Goal: Task Accomplishment & Management: Use online tool/utility

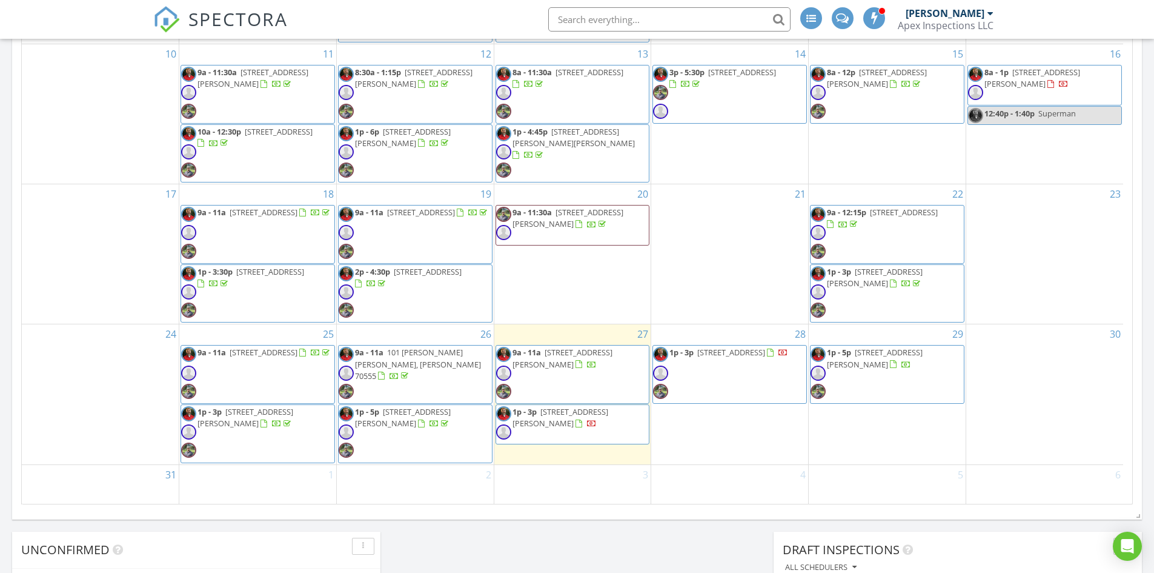
scroll to position [121, 0]
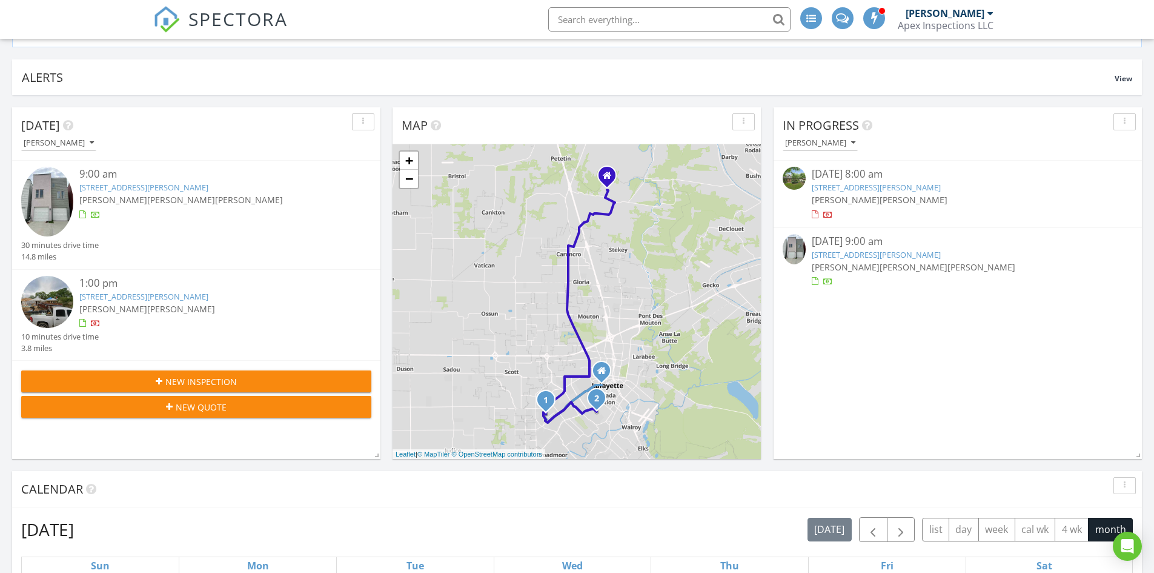
click at [910, 255] on link "[STREET_ADDRESS][PERSON_NAME]" at bounding box center [876, 254] width 129 height 11
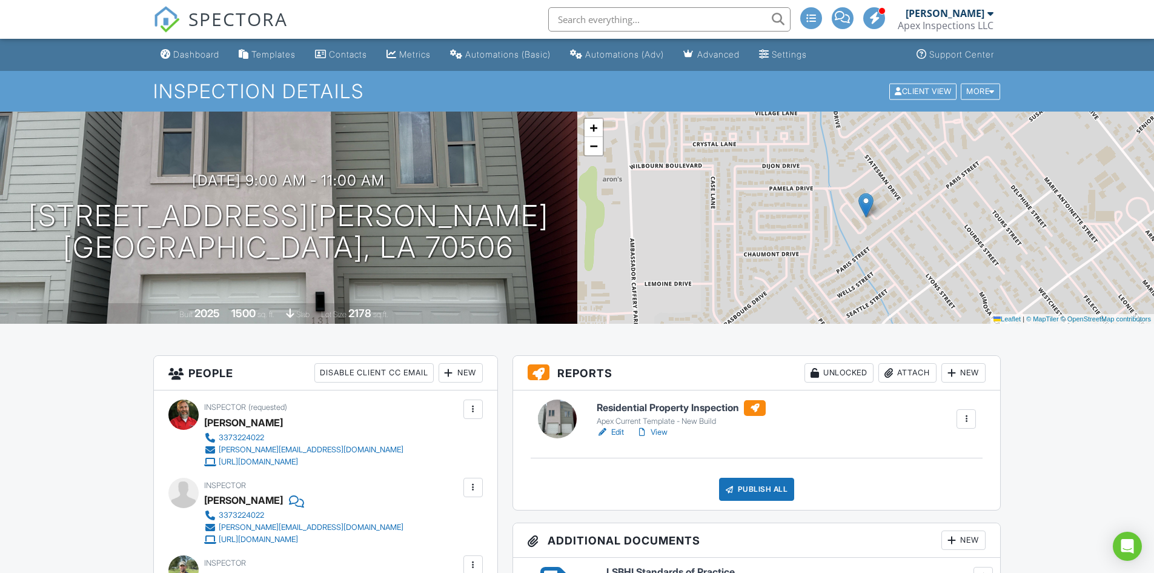
click at [717, 408] on h6 "Residential Property Inspection" at bounding box center [681, 408] width 169 height 16
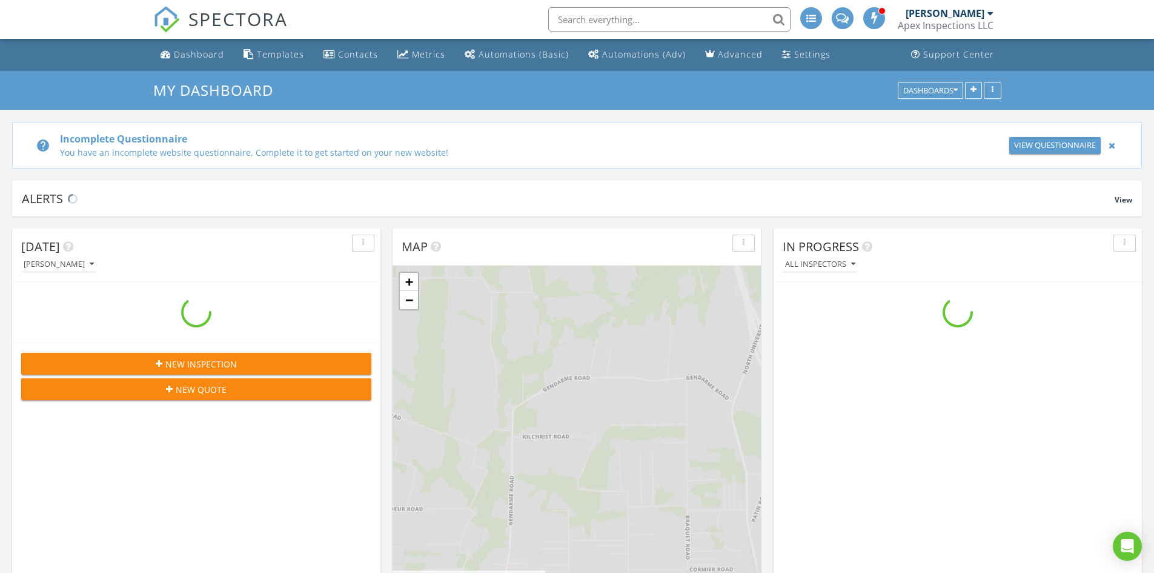
scroll to position [1122, 1173]
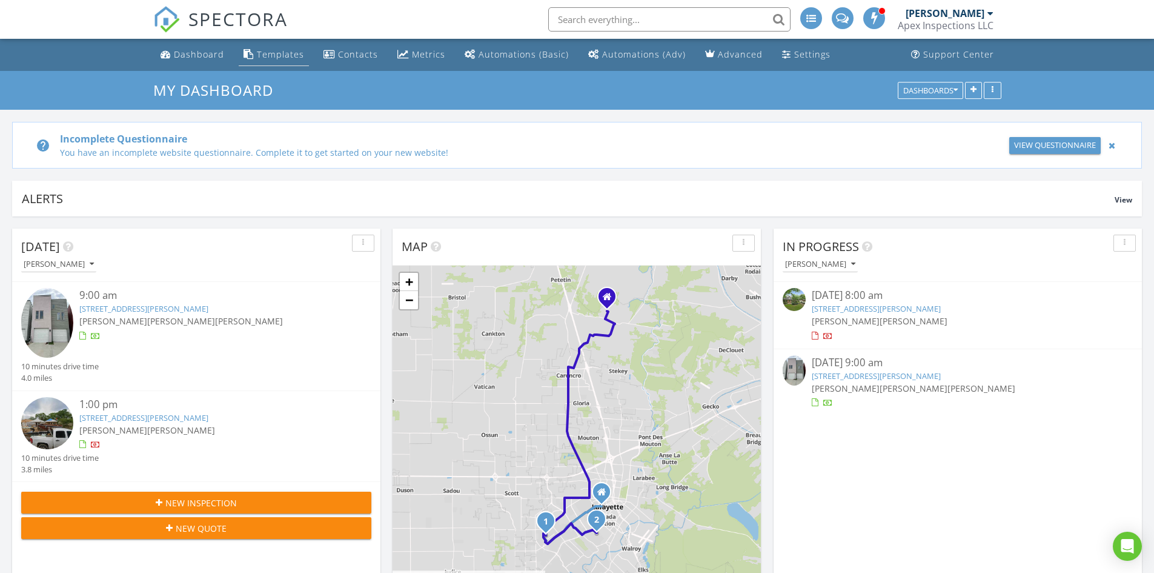
click at [271, 55] on div "Templates" at bounding box center [280, 54] width 47 height 12
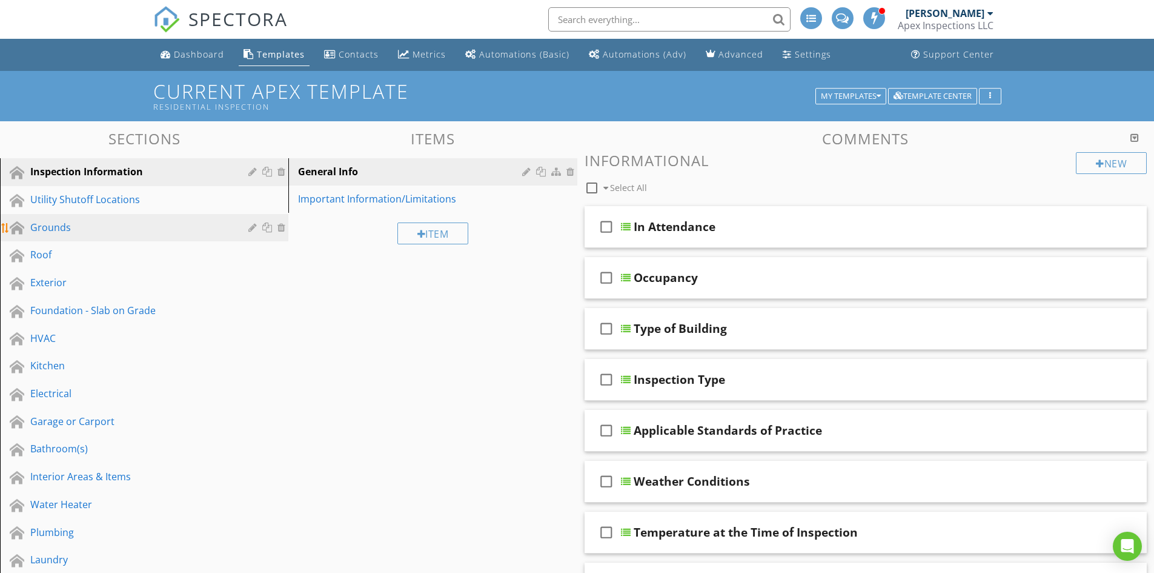
click at [97, 234] on div "Grounds" at bounding box center [153, 228] width 246 height 16
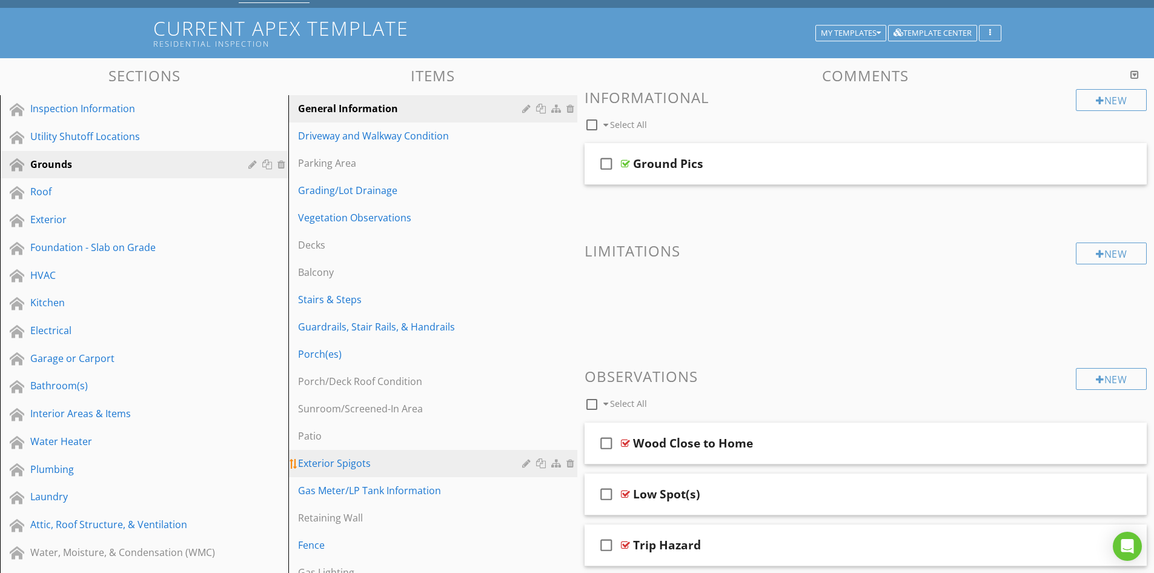
scroll to position [121, 0]
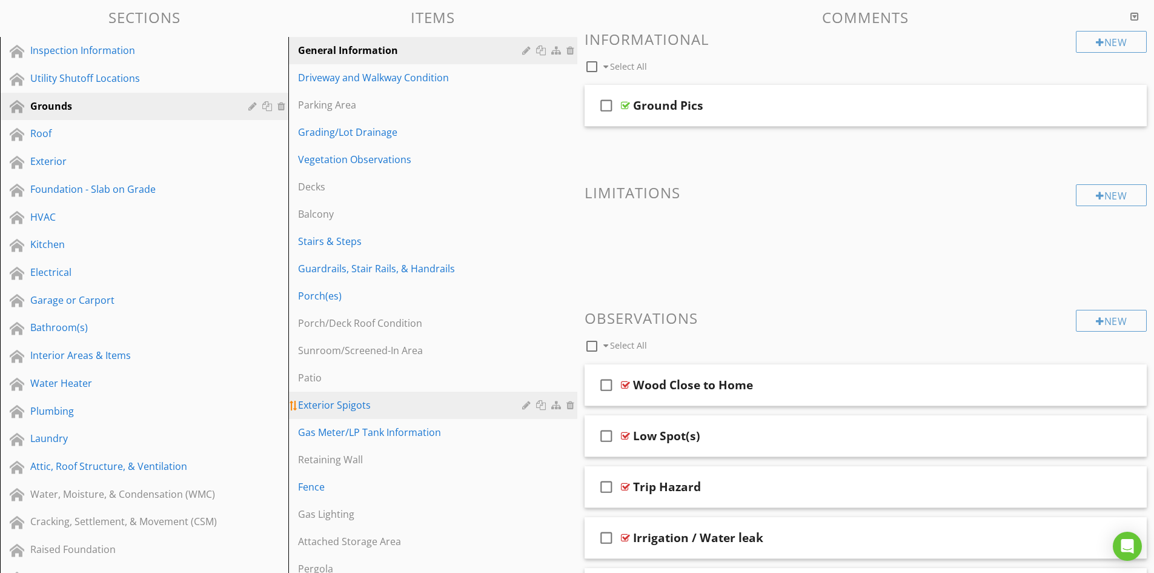
click at [349, 411] on div "Exterior Spigots" at bounding box center [411, 404] width 227 height 15
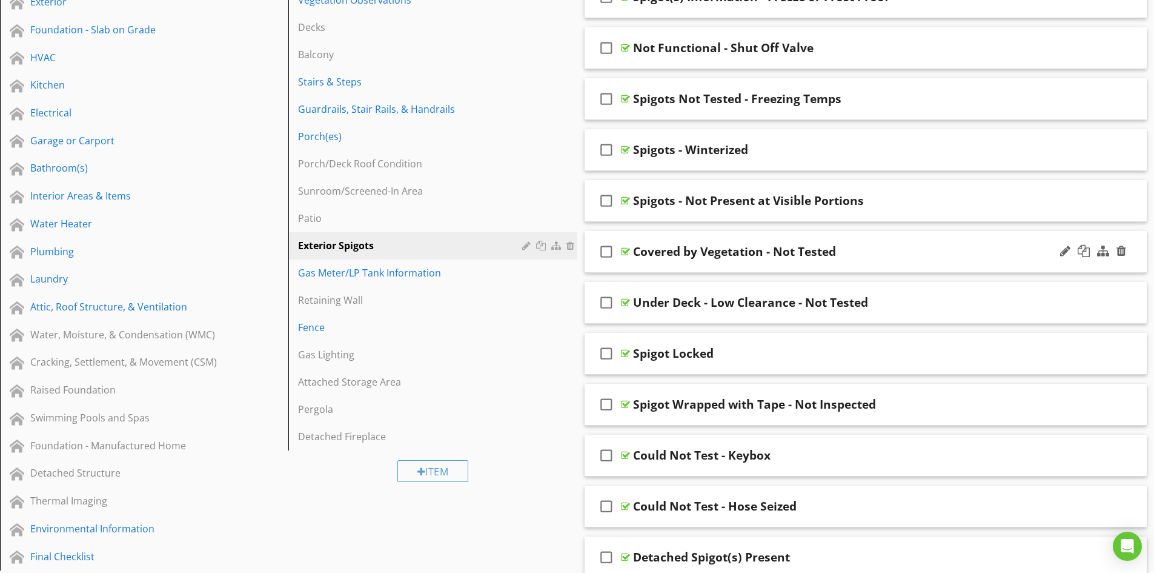
scroll to position [242, 0]
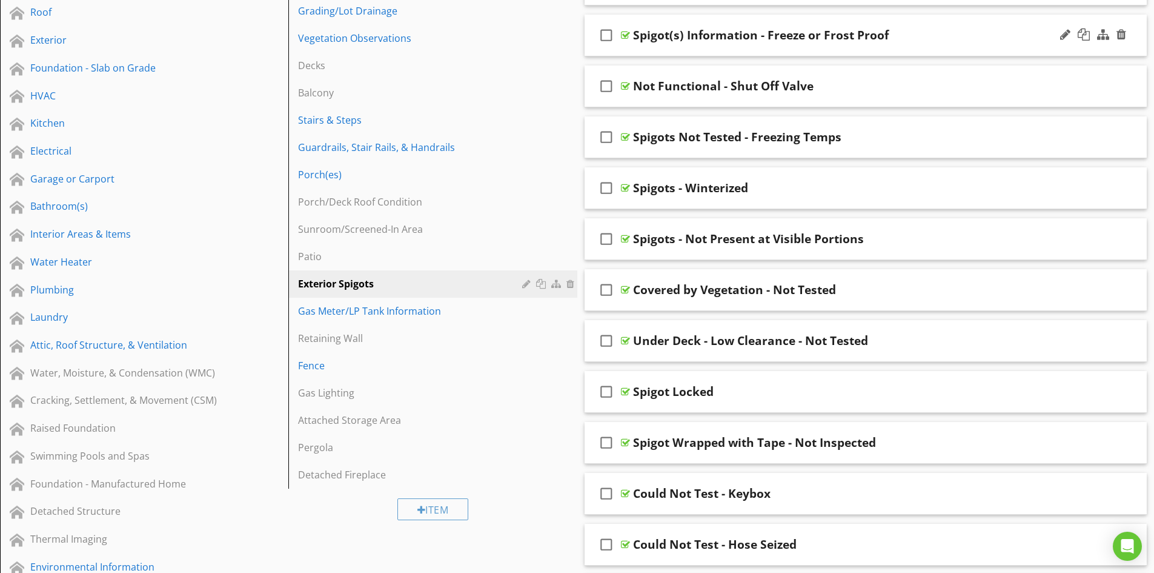
click at [959, 41] on div "Spigot(s) Information - Freeze or Frost Proof" at bounding box center [835, 35] width 404 height 15
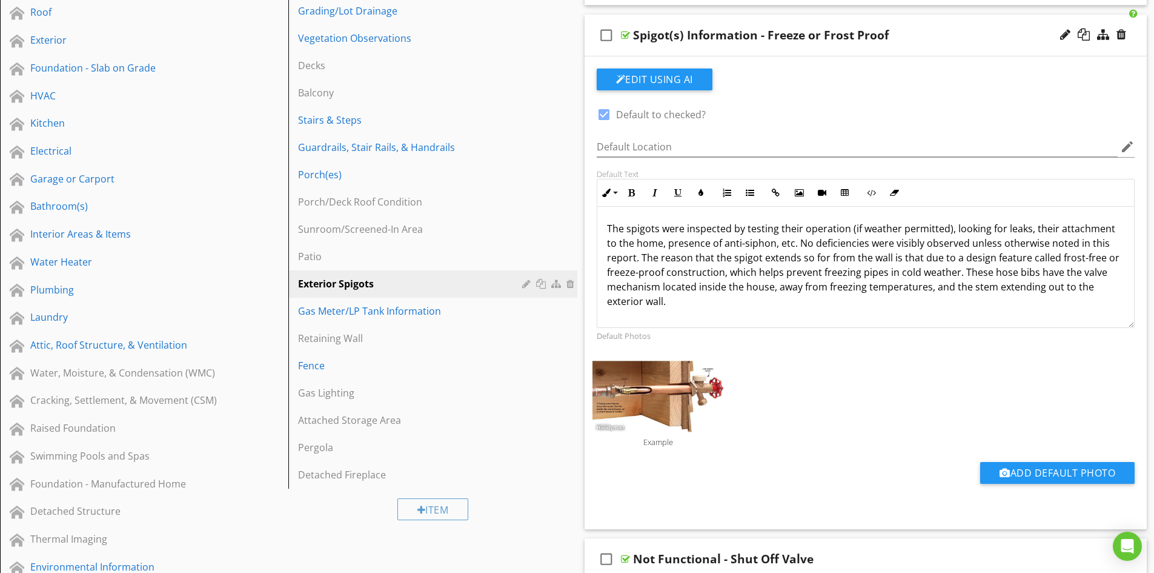
click at [600, 117] on div at bounding box center [604, 114] width 21 height 21
checkbox input "false"
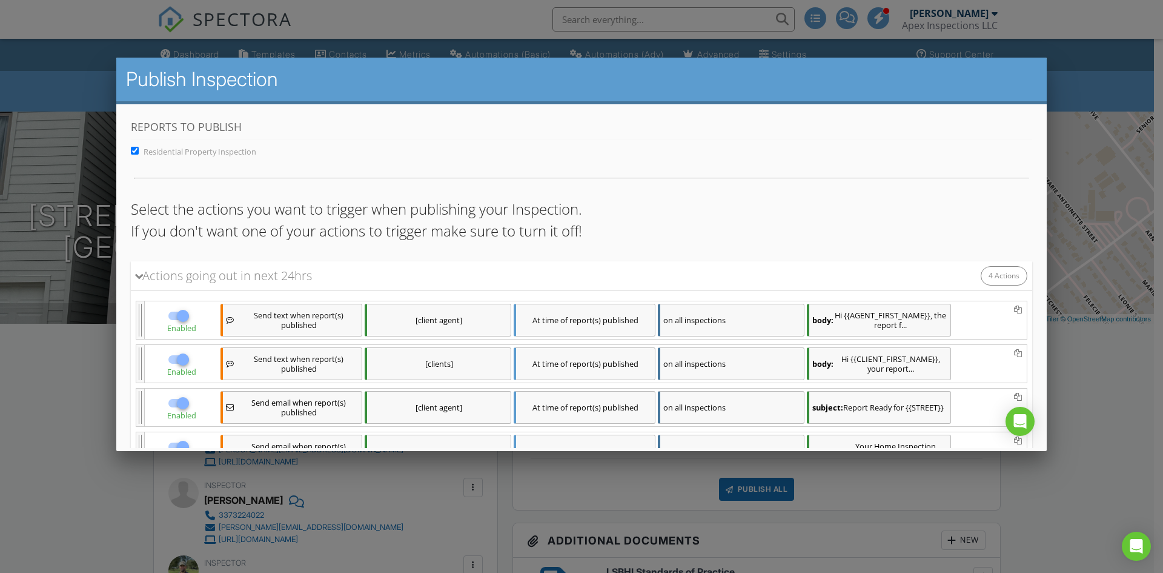
scroll to position [103, 0]
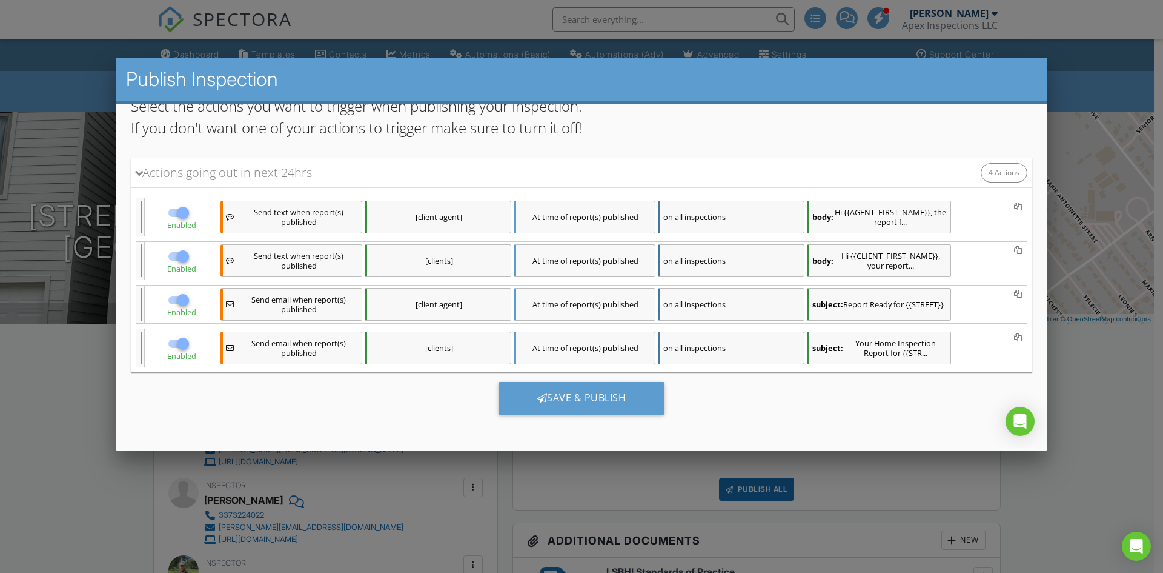
click at [751, 387] on div "Save & Publish" at bounding box center [582, 401] width 902 height 61
click at [562, 399] on div "Save & Publish" at bounding box center [582, 397] width 167 height 33
